Goal: Transaction & Acquisition: Book appointment/travel/reservation

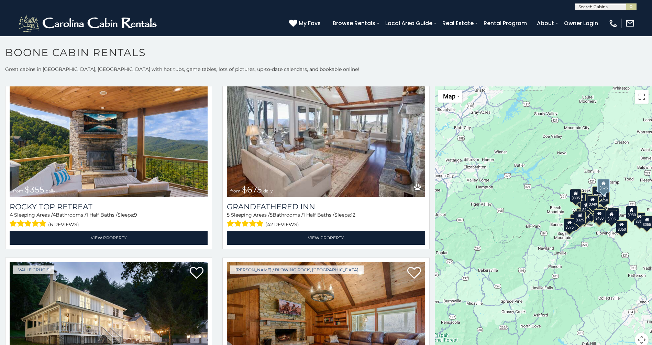
scroll to position [447, 0]
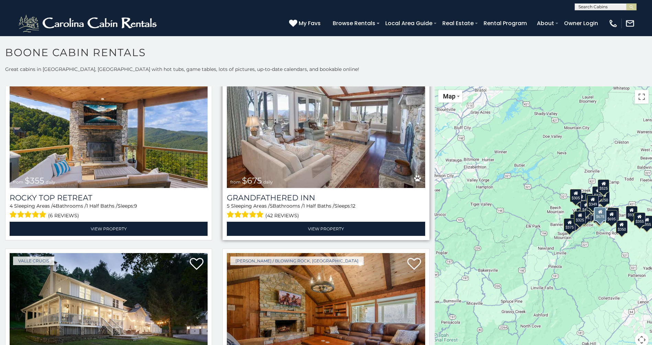
click at [282, 154] on img at bounding box center [326, 121] width 198 height 133
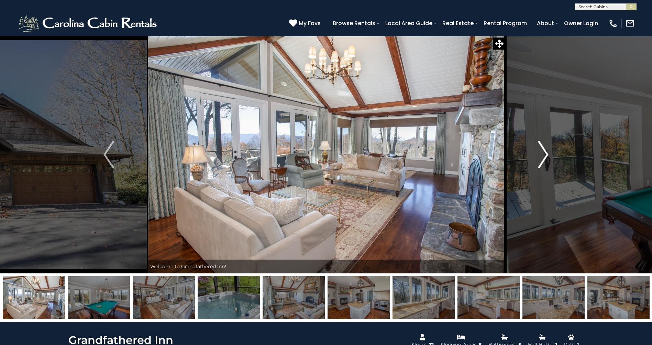
click at [545, 157] on img "Next" at bounding box center [543, 155] width 10 height 28
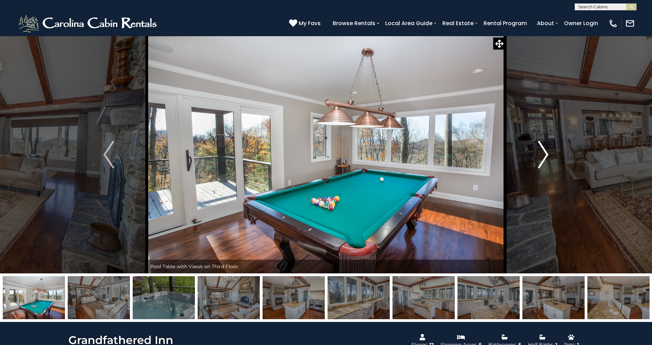
click at [545, 157] on img "Next" at bounding box center [543, 155] width 10 height 28
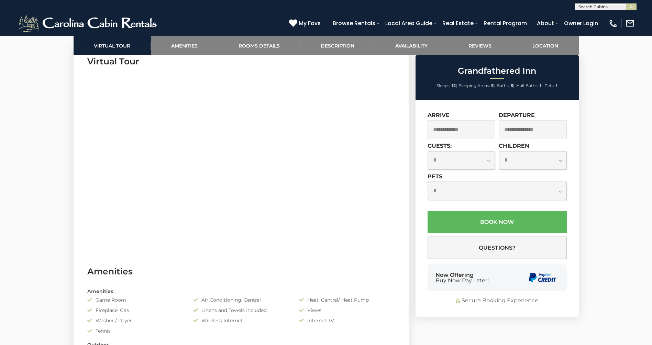
scroll to position [172, 0]
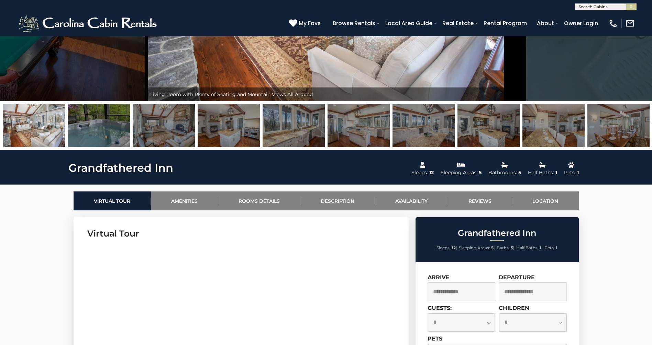
click at [99, 132] on img at bounding box center [99, 125] width 62 height 43
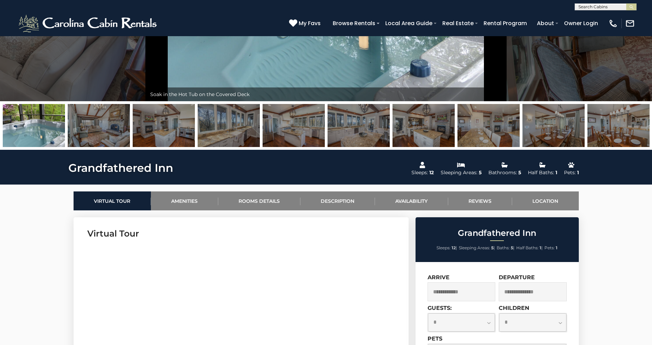
scroll to position [0, 0]
